Goal: Task Accomplishment & Management: Manage account settings

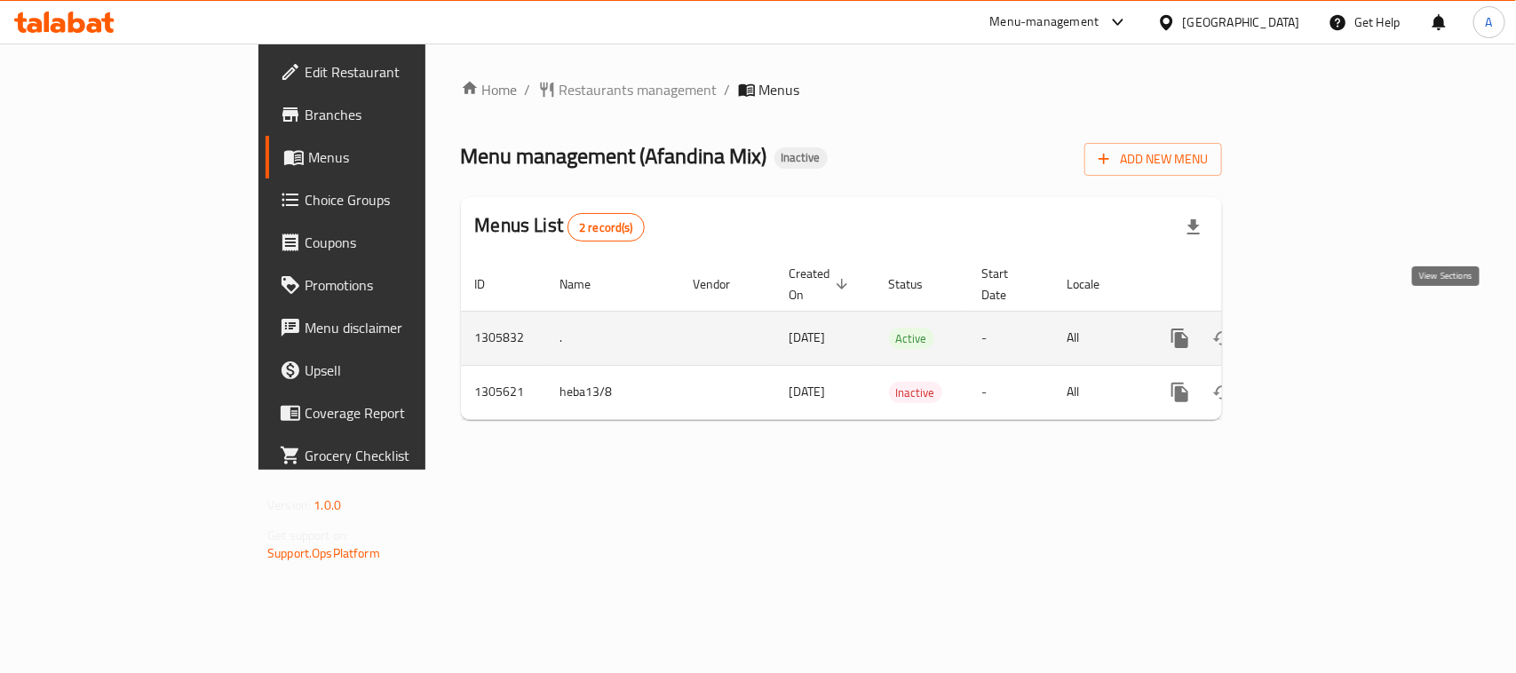
click at [1319, 328] on icon "enhanced table" at bounding box center [1307, 338] width 21 height 21
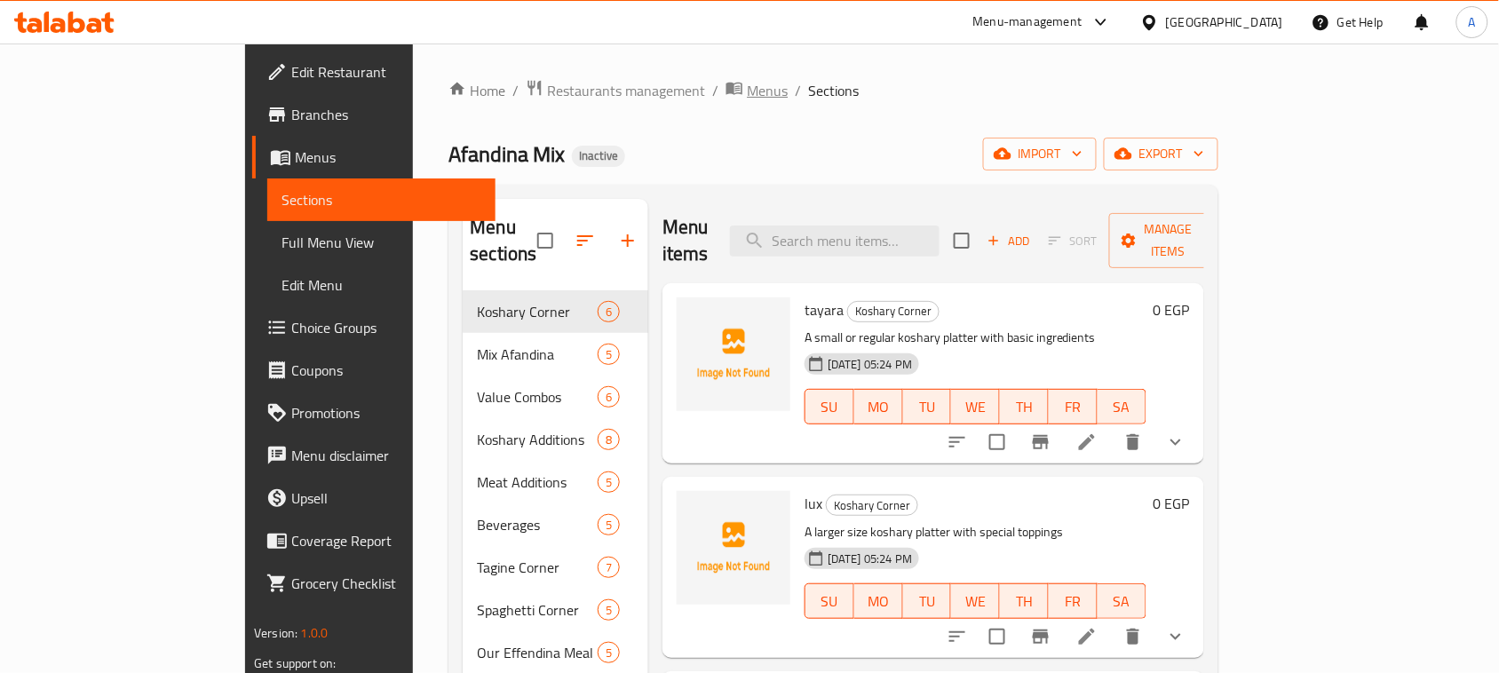
click at [725, 95] on icon "breadcrumb" at bounding box center [734, 88] width 18 height 18
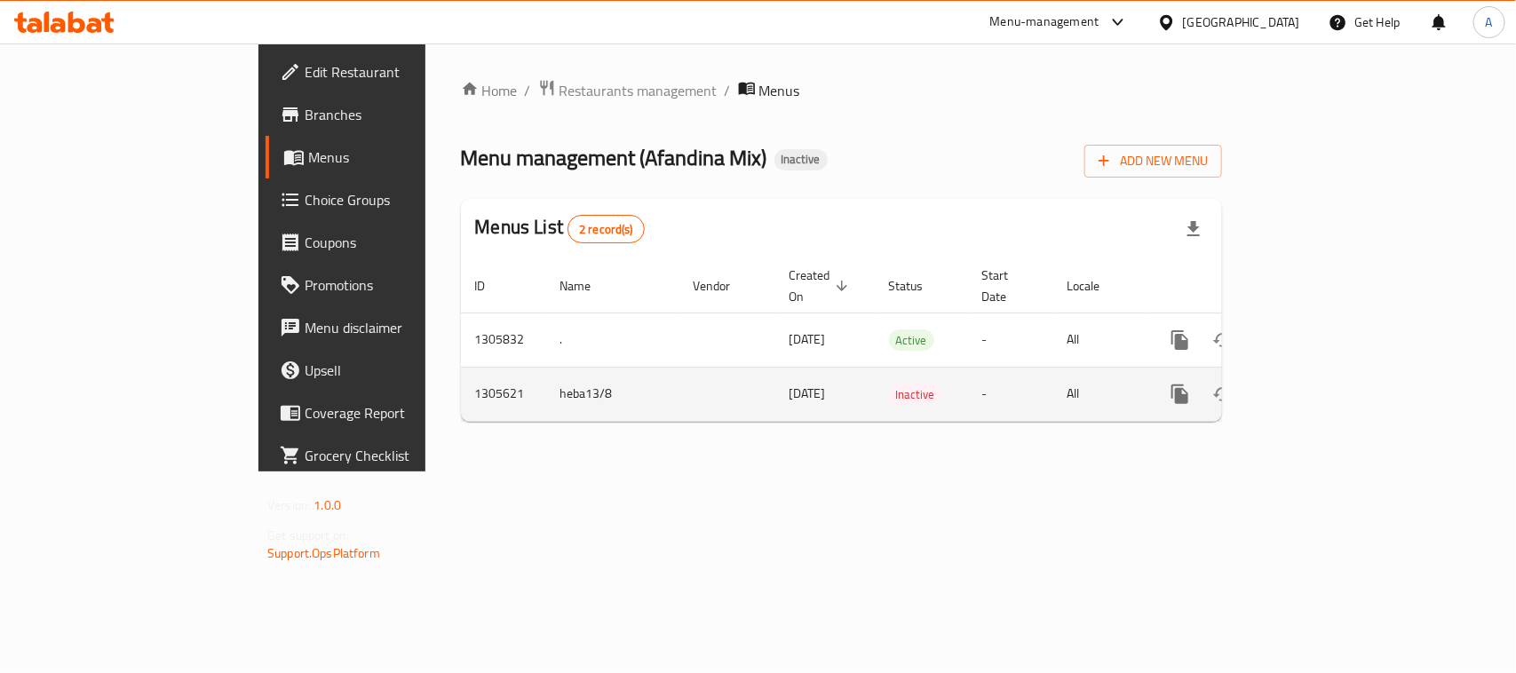
click at [1316, 386] on icon "enhanced table" at bounding box center [1308, 394] width 16 height 16
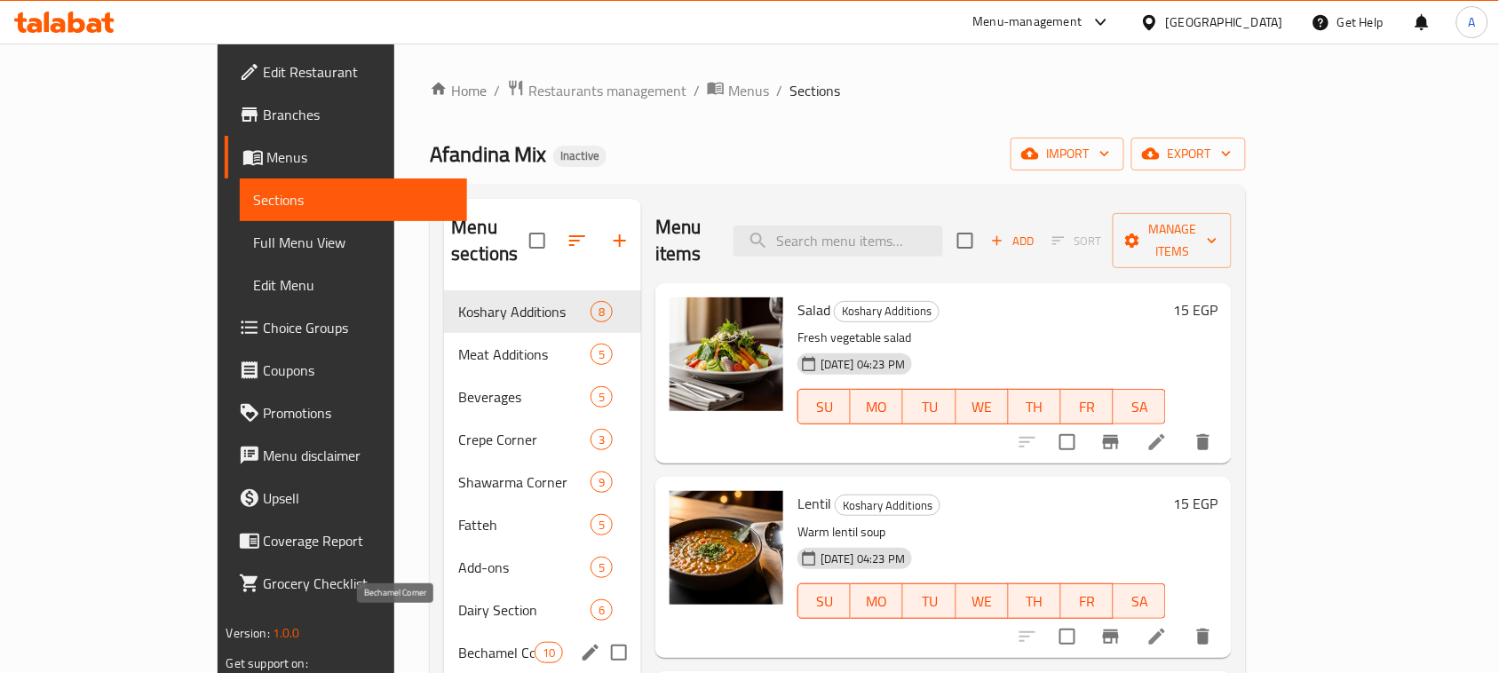
scroll to position [249, 0]
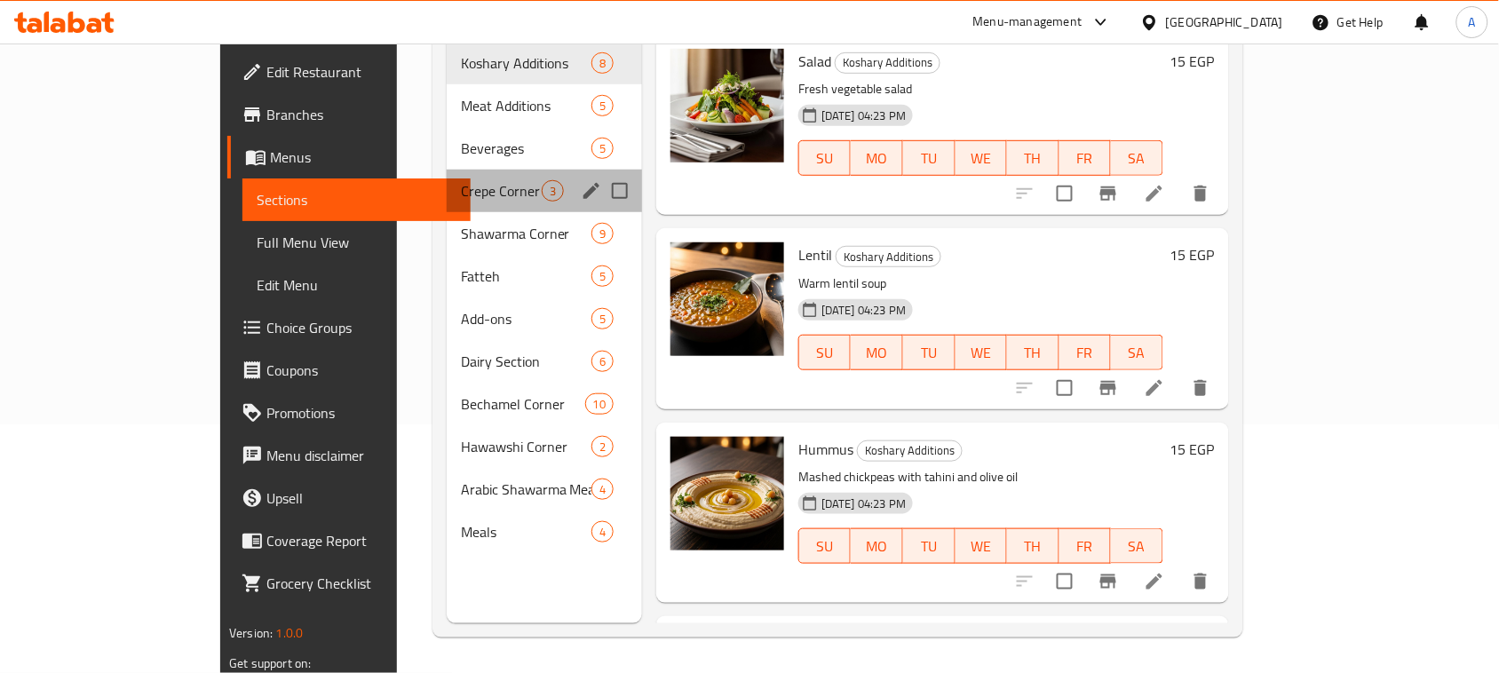
click at [447, 170] on div "Crepe Corner 3" at bounding box center [544, 191] width 195 height 43
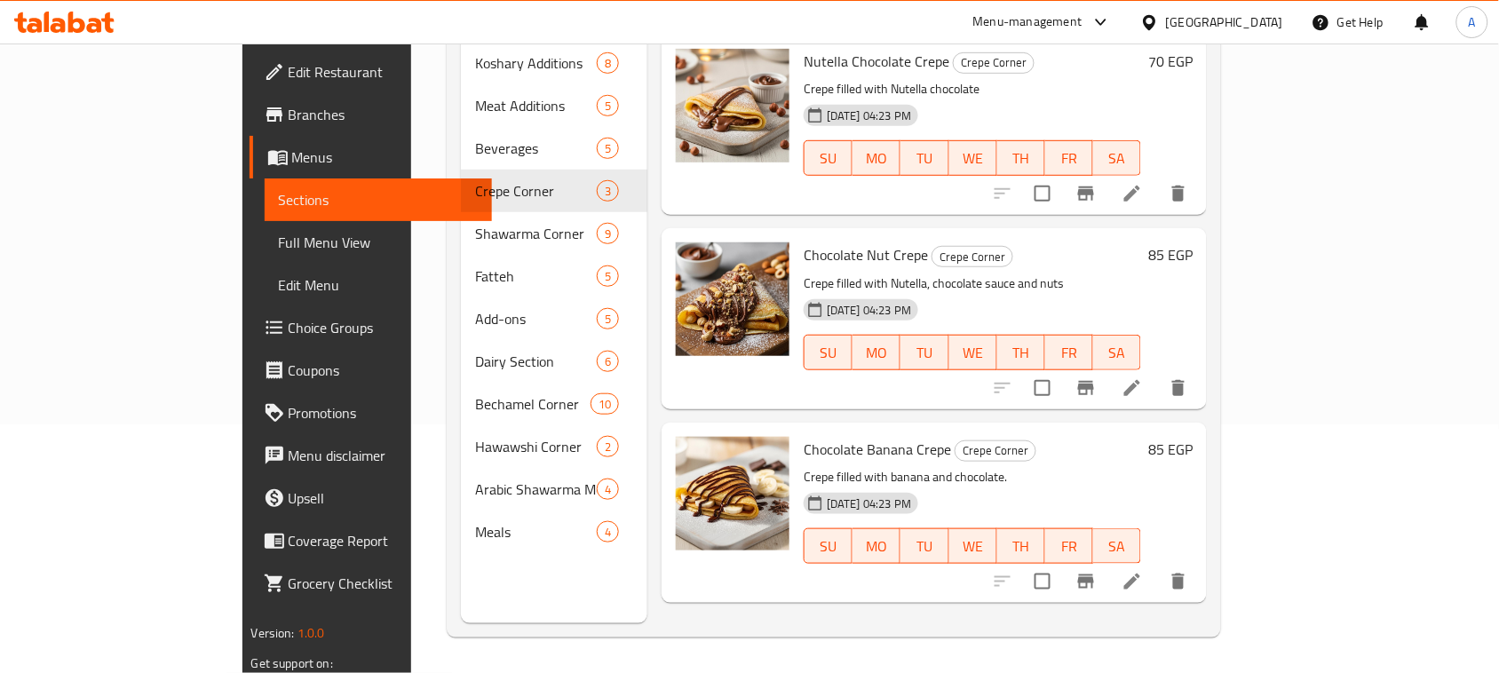
scroll to position [28, 0]
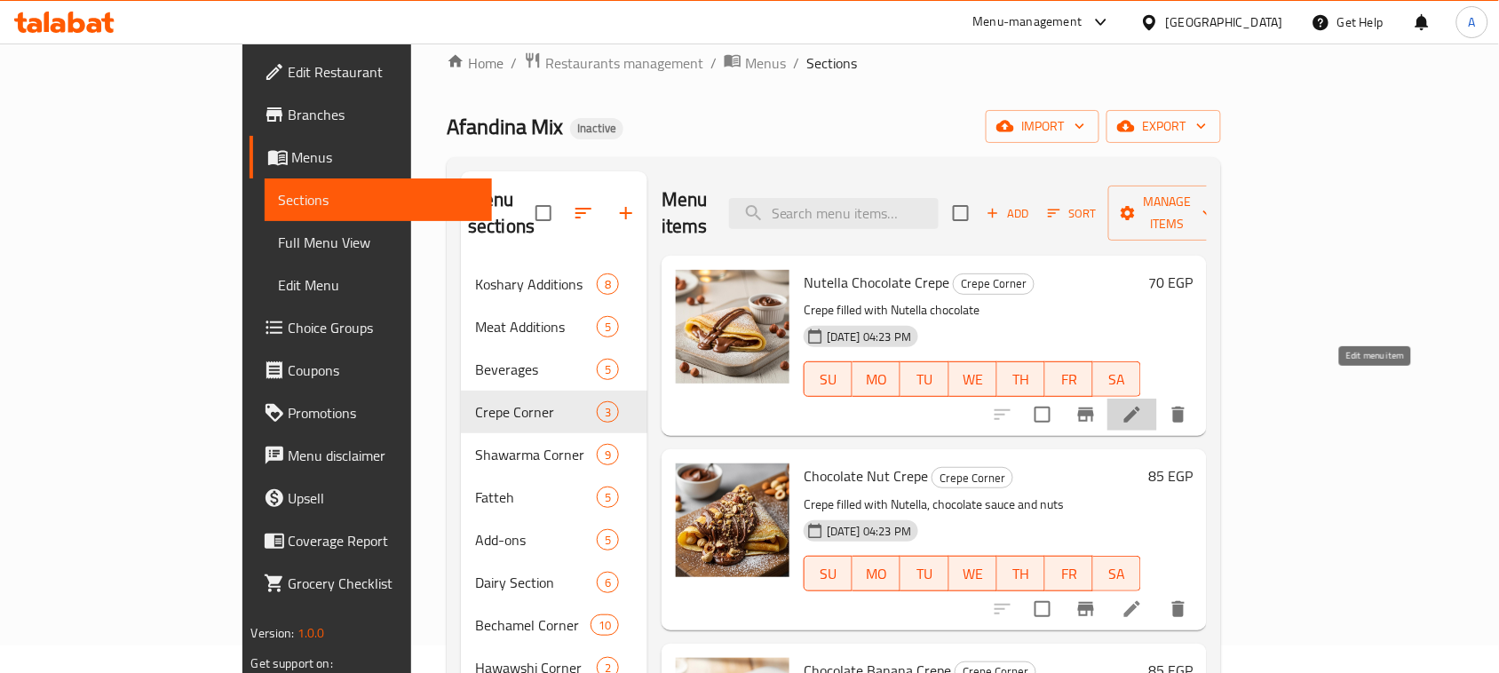
click at [1140, 407] on icon at bounding box center [1132, 415] width 16 height 16
